Goal: Ask a question

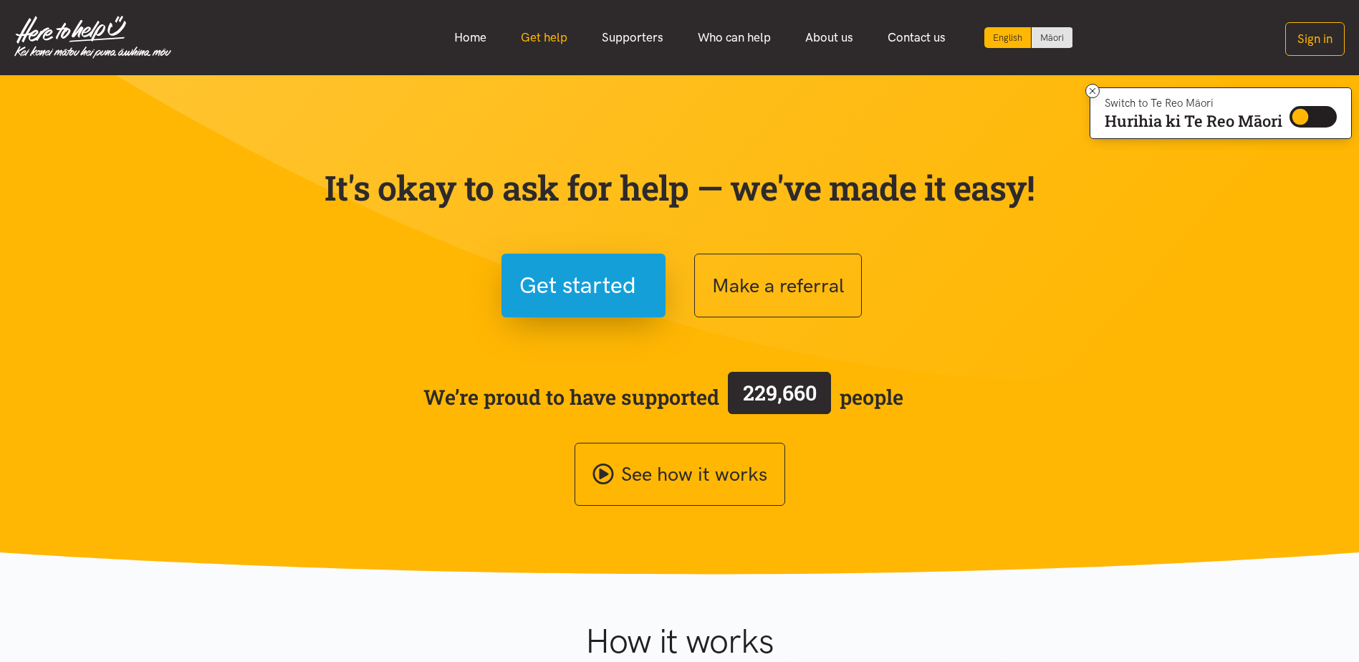
click at [553, 41] on link "Get help" at bounding box center [544, 37] width 81 height 31
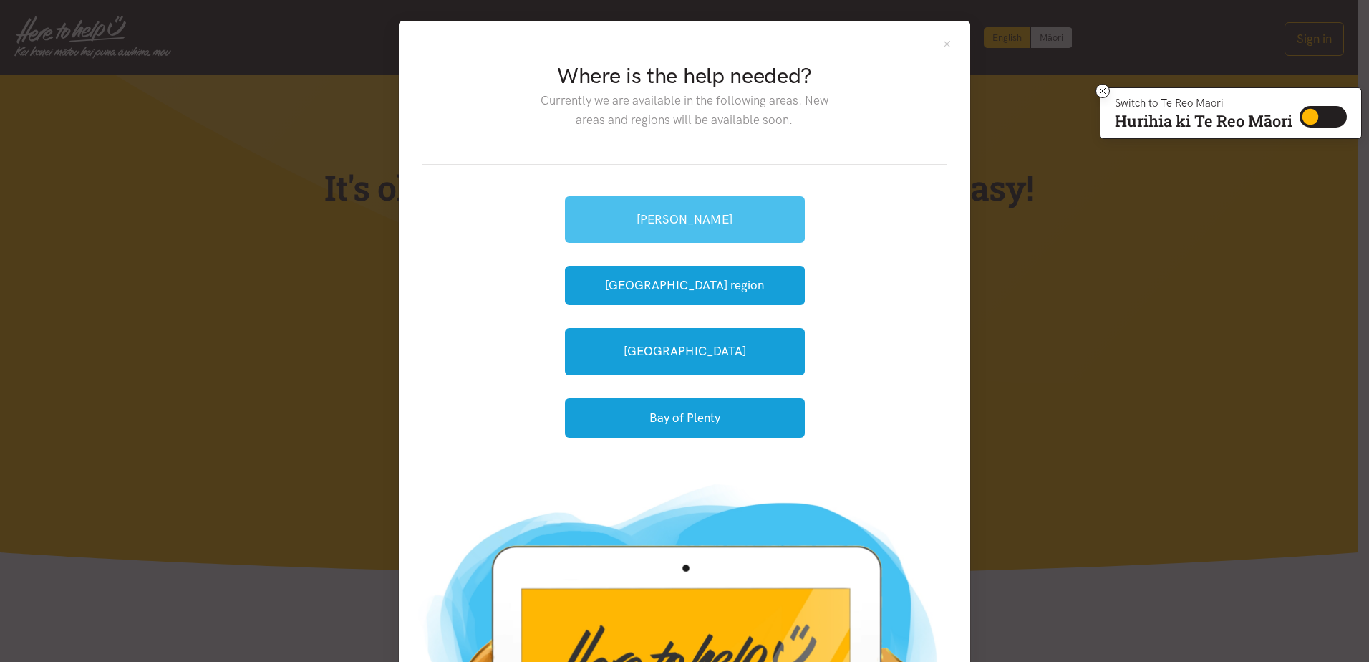
click at [610, 221] on link "[PERSON_NAME]" at bounding box center [685, 219] width 240 height 47
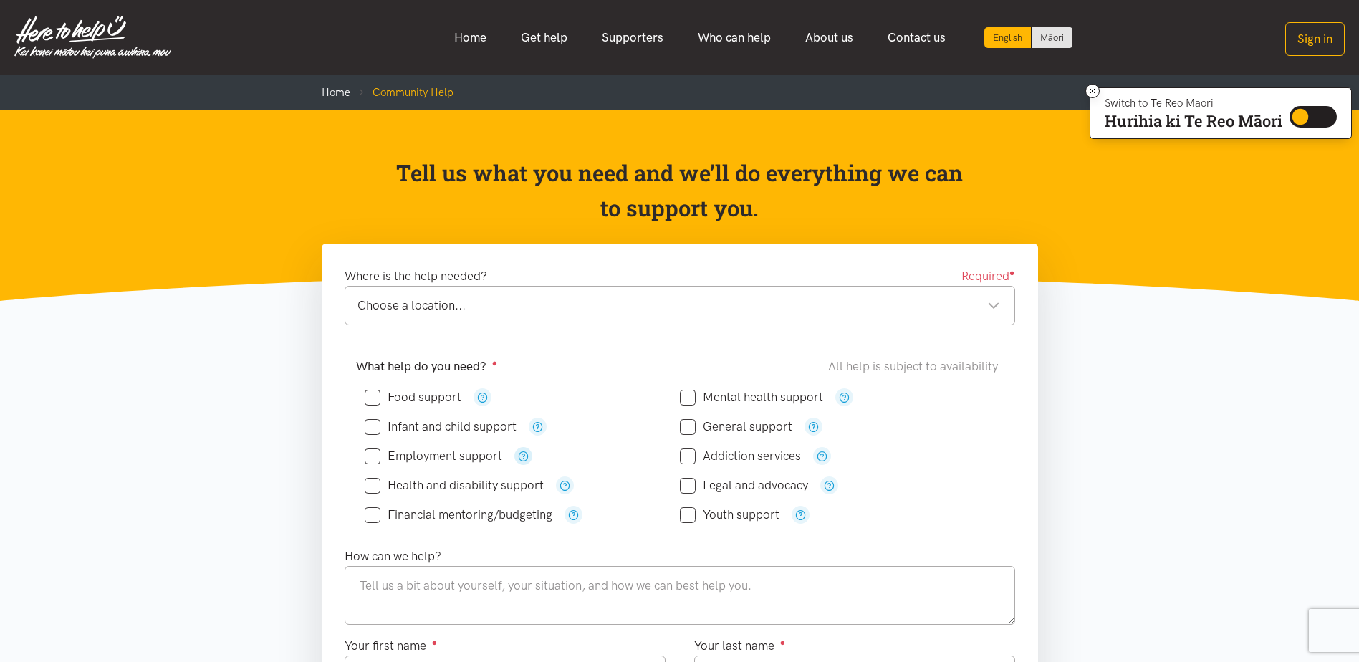
click at [521, 457] on icon "button" at bounding box center [523, 456] width 11 height 11
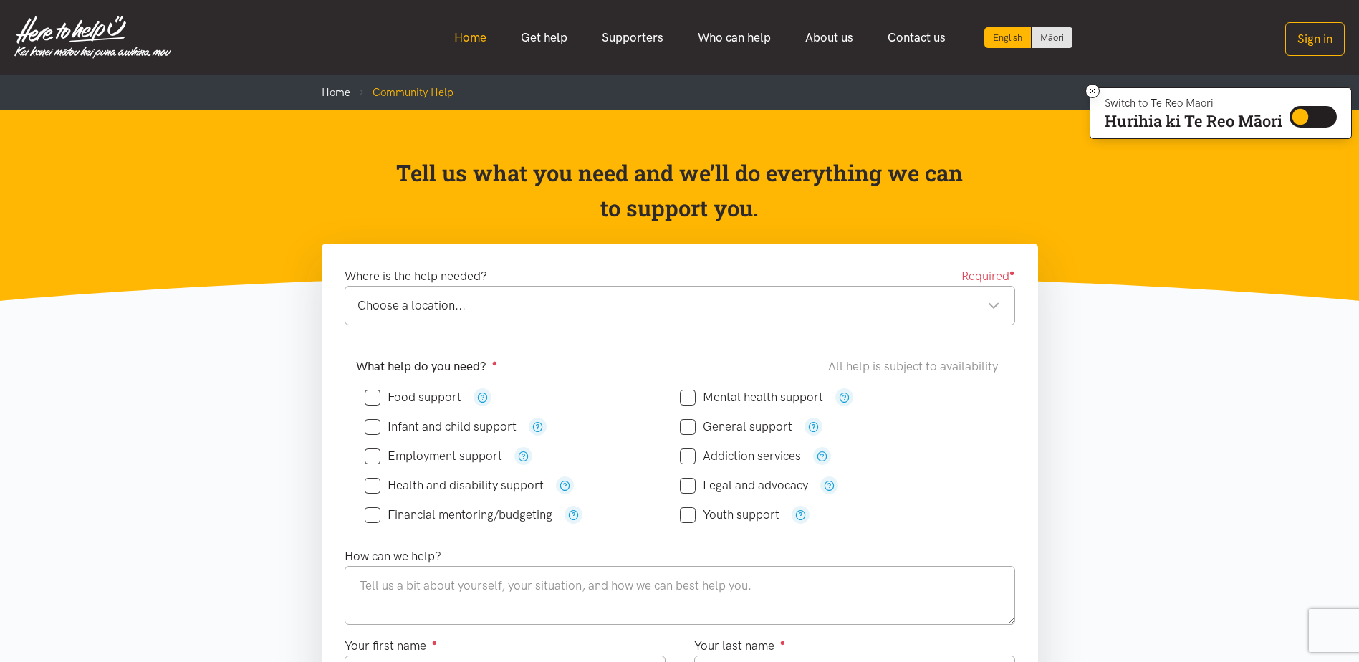
click at [473, 32] on link "Home" at bounding box center [470, 37] width 67 height 31
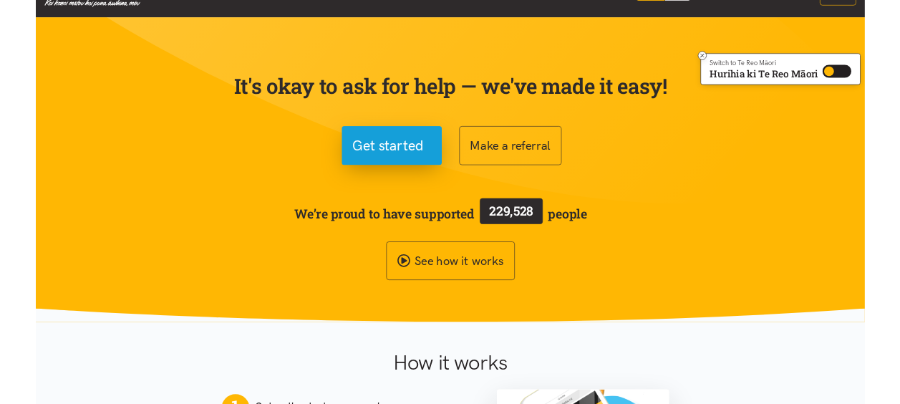
scroll to position [72, 0]
